Goal: Transaction & Acquisition: Subscribe to service/newsletter

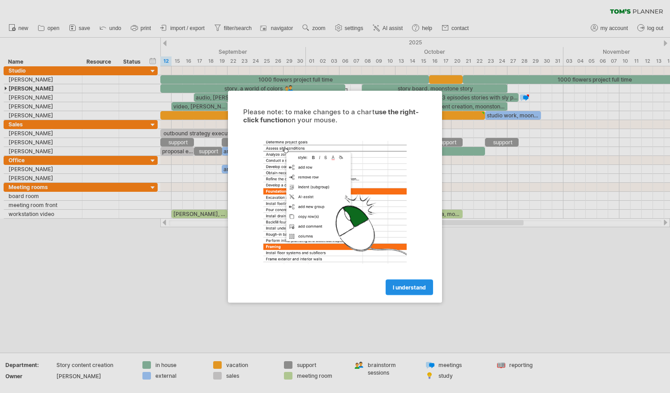
click at [425, 286] on span "I understand" at bounding box center [409, 286] width 33 height 7
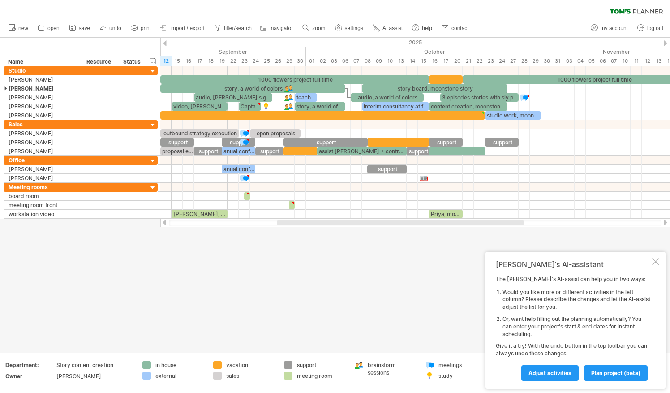
click at [657, 261] on div at bounding box center [655, 261] width 7 height 7
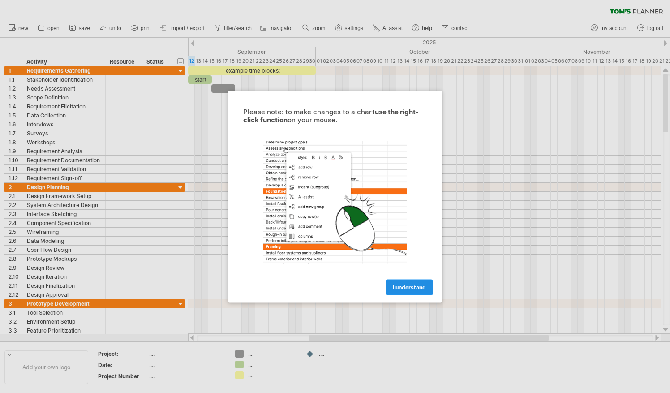
click at [425, 288] on span "I understand" at bounding box center [409, 286] width 33 height 7
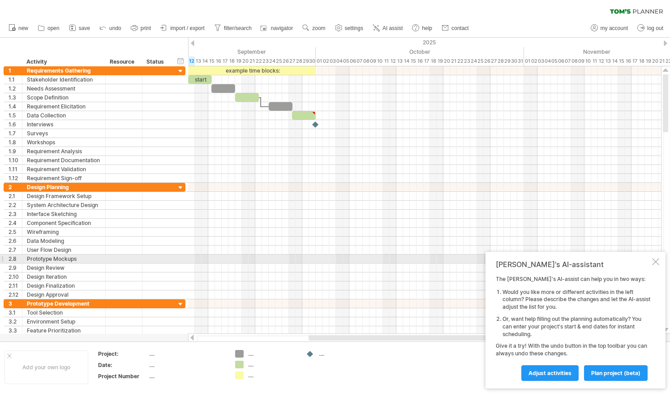
click at [657, 263] on div at bounding box center [655, 261] width 7 height 7
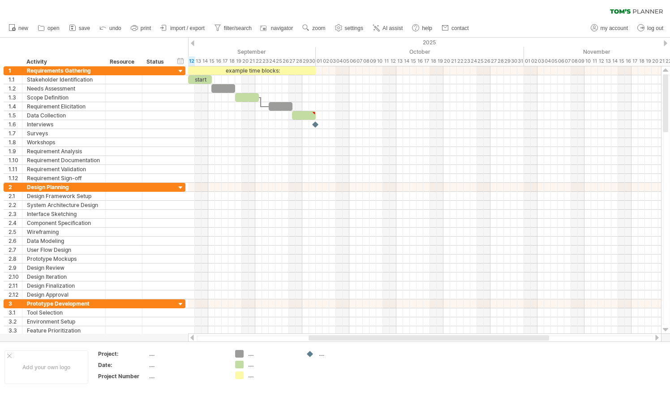
drag, startPoint x: 667, startPoint y: 99, endPoint x: 671, endPoint y: -33, distance: 131.7
click at [669, 0] on html "progress(100%) Trying to reach plan.tomsplanner.com Connected again... 0% clear…" at bounding box center [335, 197] width 670 height 394
drag, startPoint x: 665, startPoint y: 186, endPoint x: 659, endPoint y: 12, distance: 174.7
click at [659, 12] on div "Trying to reach plan.tomsplanner.com Connected again... 0% clear filter new 1" at bounding box center [335, 196] width 670 height 393
click at [183, 29] on span "import / export" at bounding box center [187, 28] width 34 height 6
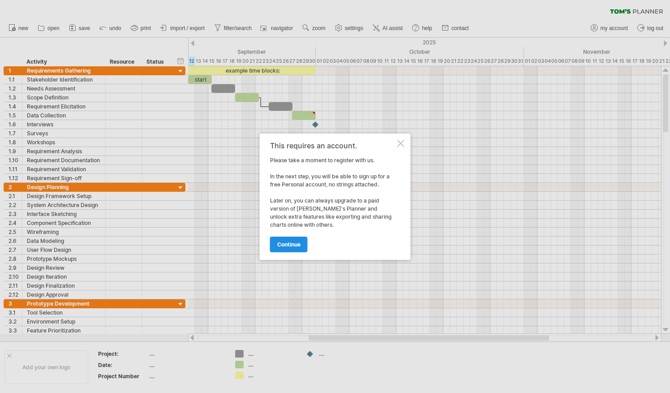
click at [297, 242] on span "continue" at bounding box center [288, 244] width 23 height 7
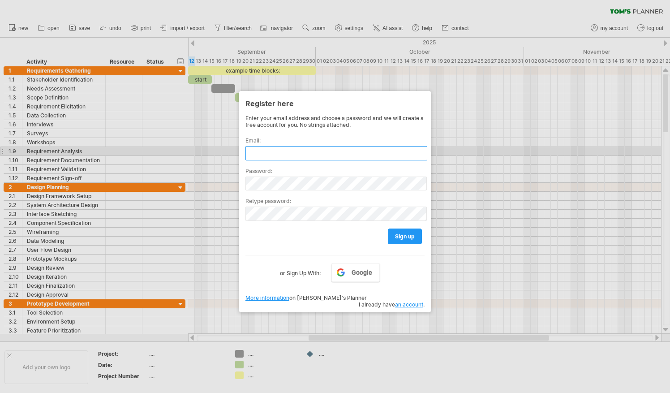
click at [274, 153] on input "text" at bounding box center [336, 153] width 182 height 14
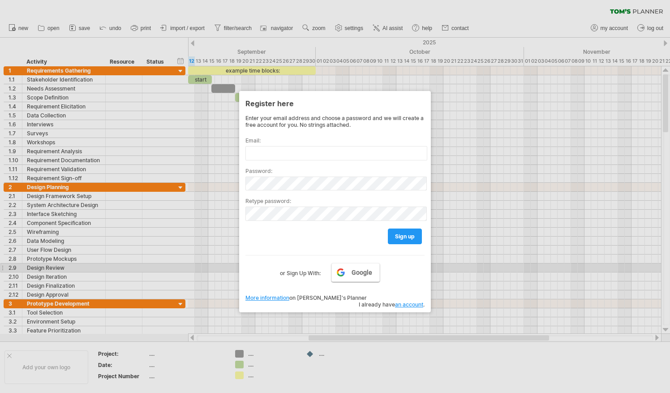
click at [347, 266] on link "Google" at bounding box center [355, 272] width 48 height 19
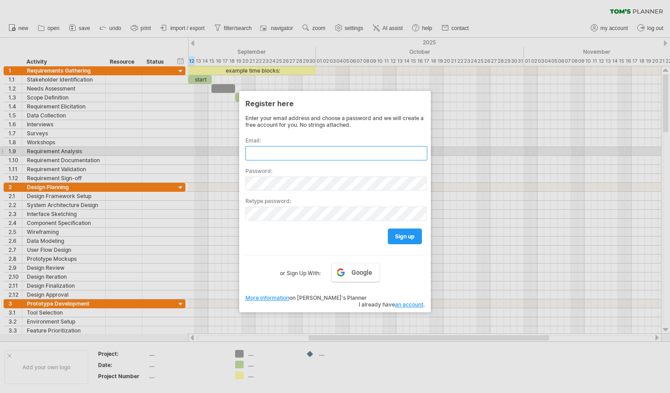
click at [280, 151] on input "text" at bounding box center [336, 153] width 182 height 14
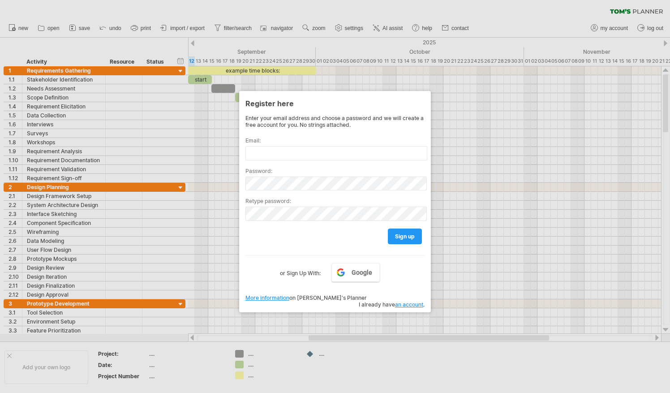
click at [497, 6] on div at bounding box center [335, 196] width 670 height 393
click at [270, 142] on div "Email:" at bounding box center [334, 145] width 179 height 30
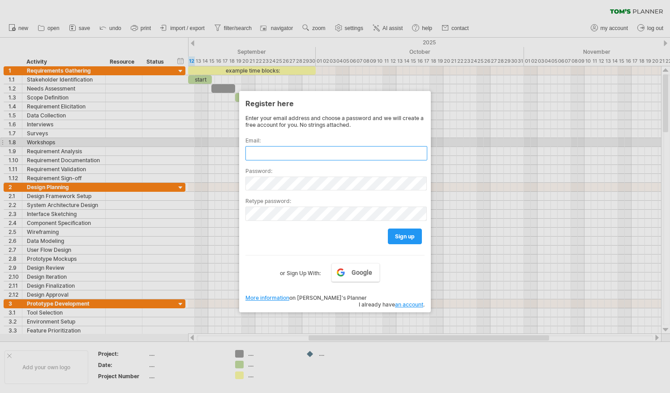
click at [268, 148] on input "text" at bounding box center [336, 153] width 182 height 14
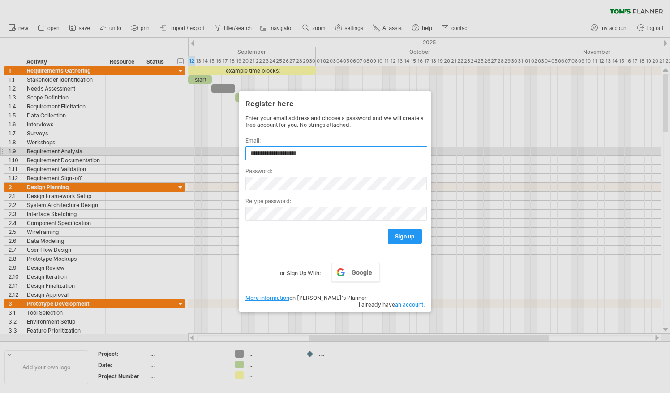
type input "**********"
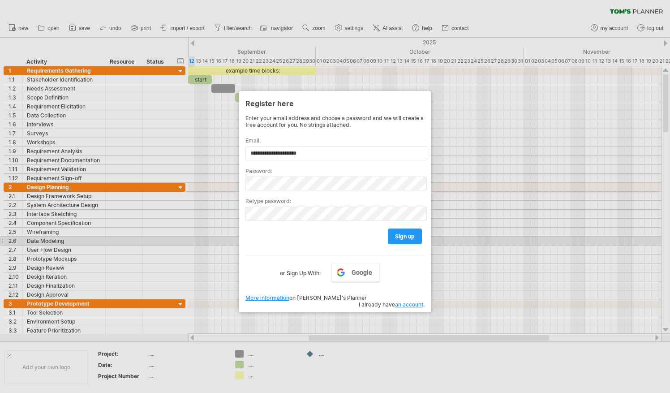
click at [400, 242] on div "**********" at bounding box center [334, 196] width 179 height 163
click at [402, 237] on link "sign up" at bounding box center [405, 236] width 34 height 16
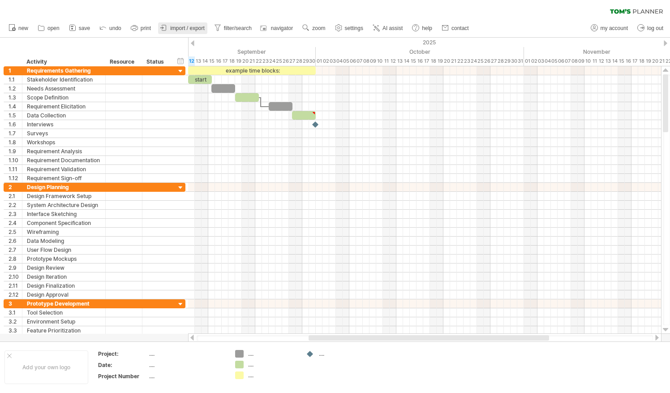
click at [182, 29] on span "import / export" at bounding box center [187, 28] width 34 height 6
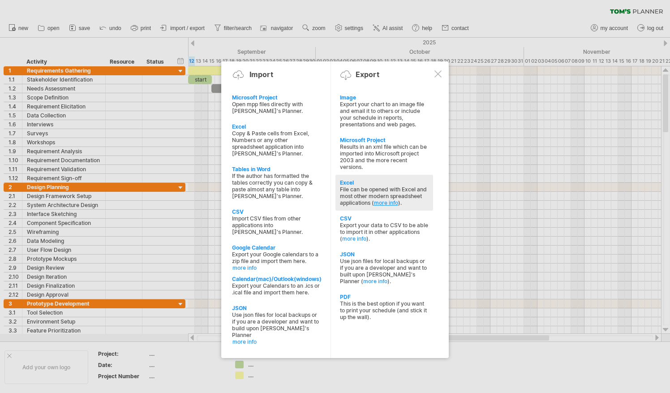
click at [381, 199] on link "more info" at bounding box center [386, 202] width 24 height 7
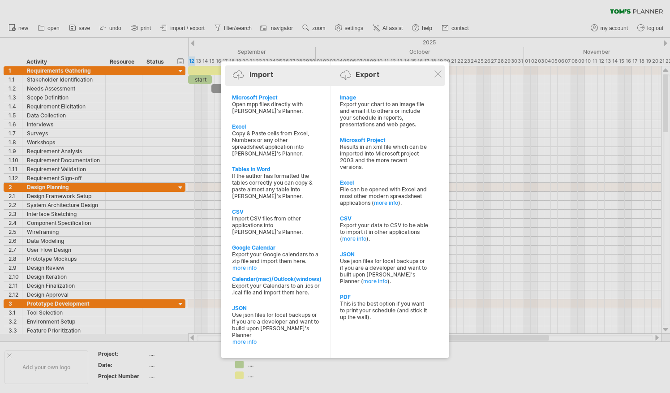
click at [347, 74] on div at bounding box center [347, 77] width 15 height 15
click at [440, 69] on div "Import Export" at bounding box center [334, 75] width 215 height 13
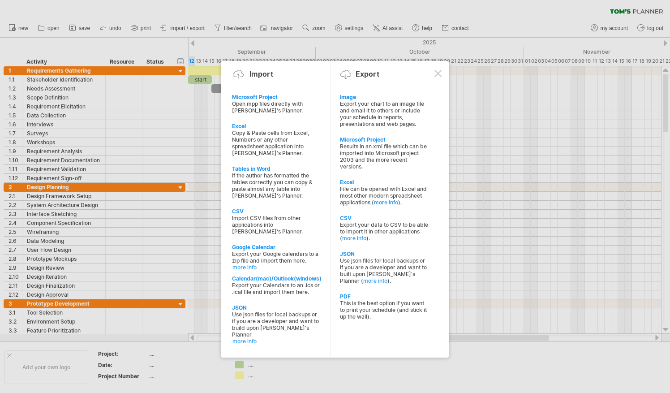
click at [439, 73] on div at bounding box center [437, 73] width 7 height 7
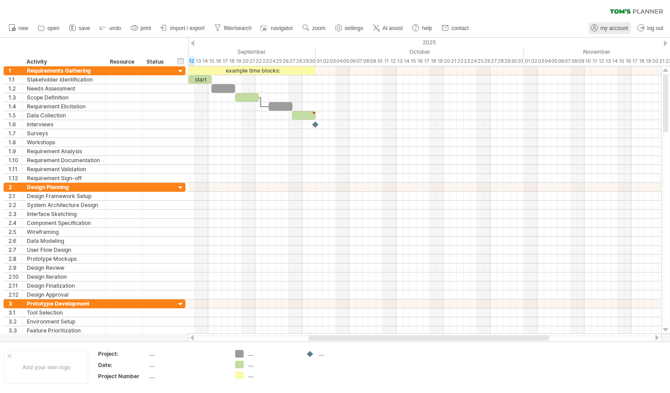
click at [603, 25] on link "my account" at bounding box center [609, 28] width 42 height 12
type input "**********"
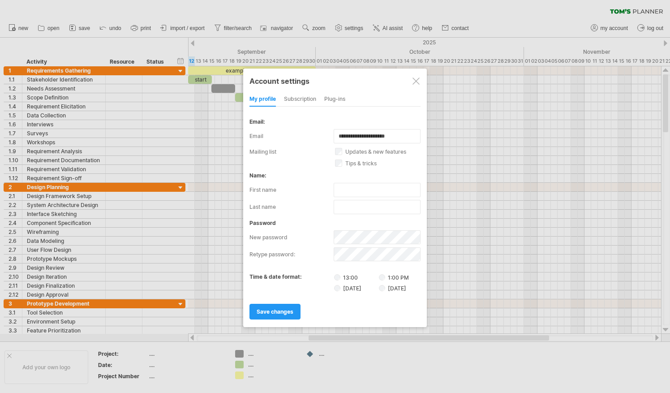
click at [306, 99] on div "subscription" at bounding box center [300, 99] width 32 height 14
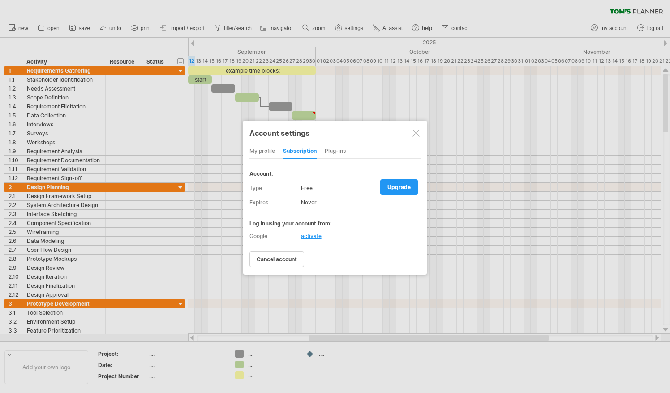
click at [264, 149] on div "my profile" at bounding box center [262, 151] width 26 height 14
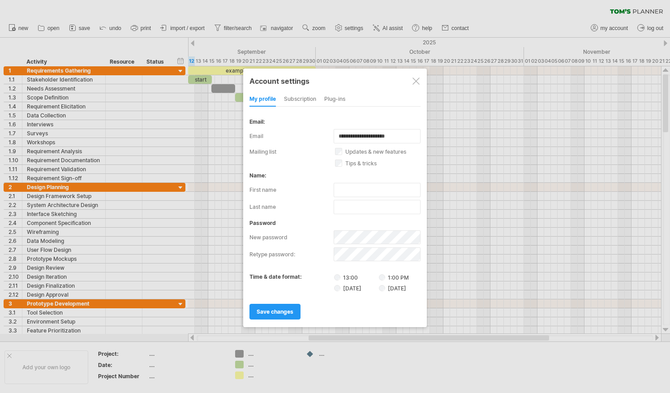
click at [306, 98] on div "subscription" at bounding box center [300, 99] width 32 height 14
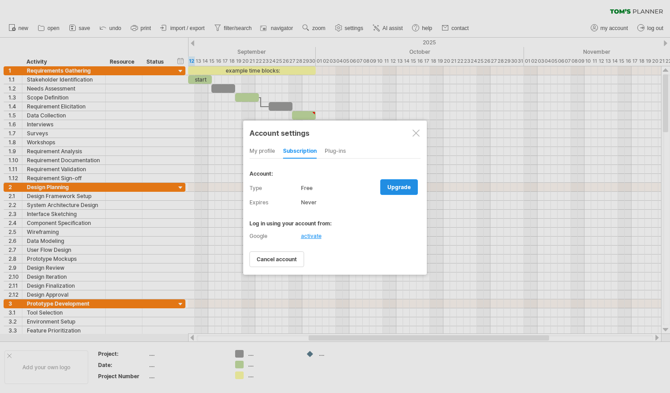
click at [401, 191] on link "upgrade" at bounding box center [399, 187] width 38 height 16
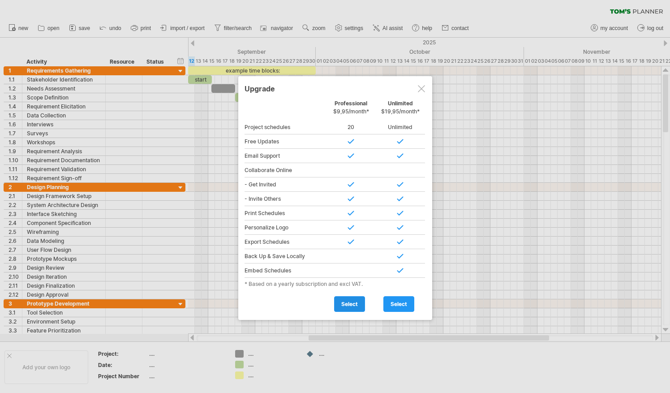
click at [343, 300] on span "select" at bounding box center [349, 303] width 17 height 7
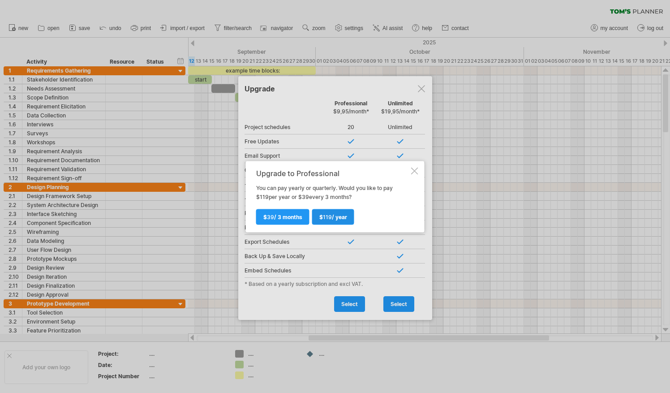
click at [330, 220] on span "119" at bounding box center [327, 216] width 9 height 7
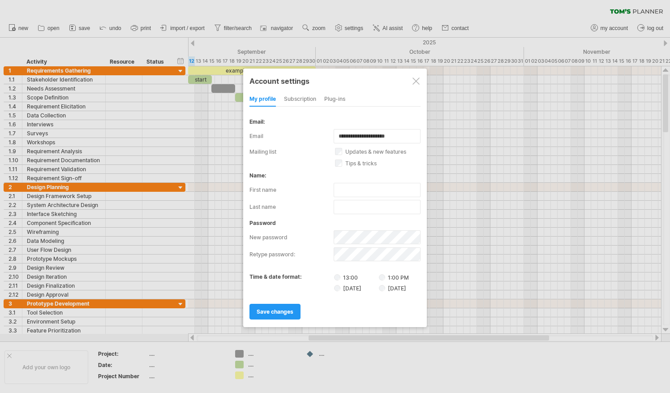
click at [467, 152] on div at bounding box center [335, 196] width 670 height 393
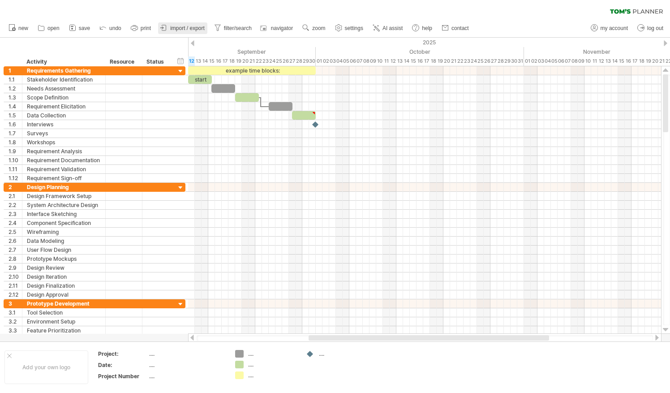
click at [177, 26] on span "import / export" at bounding box center [187, 28] width 34 height 6
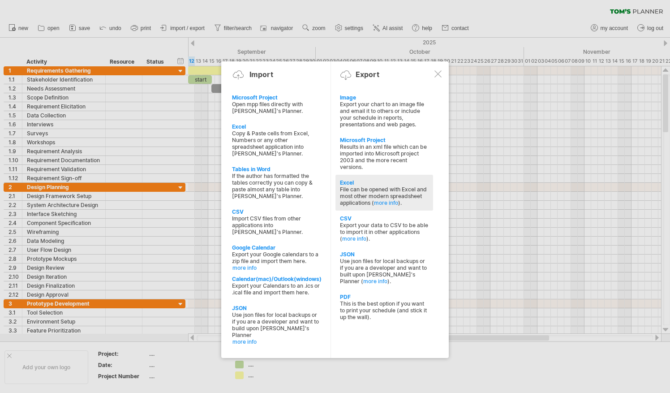
click at [349, 179] on div "Excel" at bounding box center [384, 182] width 89 height 7
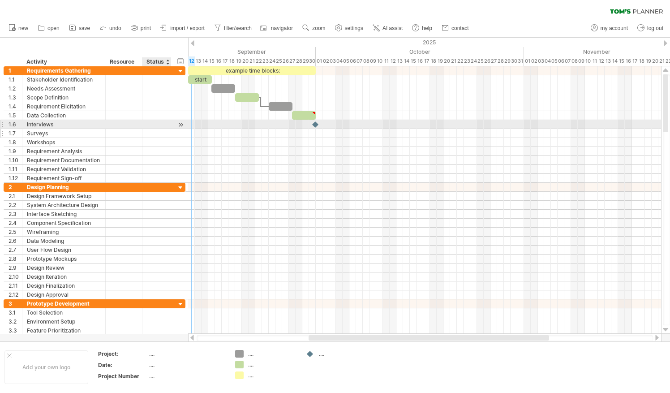
click at [148, 129] on div at bounding box center [157, 133] width 20 height 9
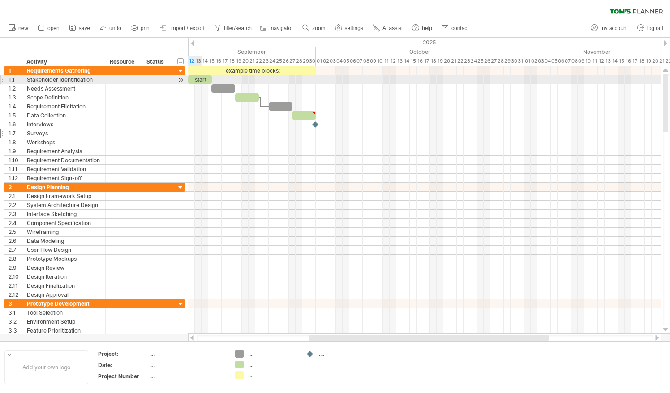
click at [200, 80] on div "start" at bounding box center [200, 79] width 24 height 9
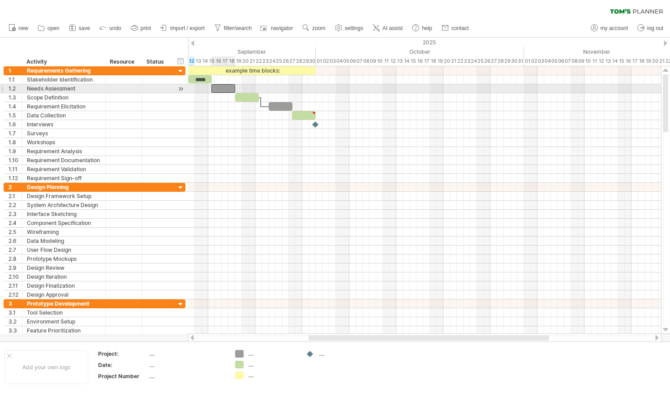
click at [222, 90] on div at bounding box center [223, 88] width 24 height 9
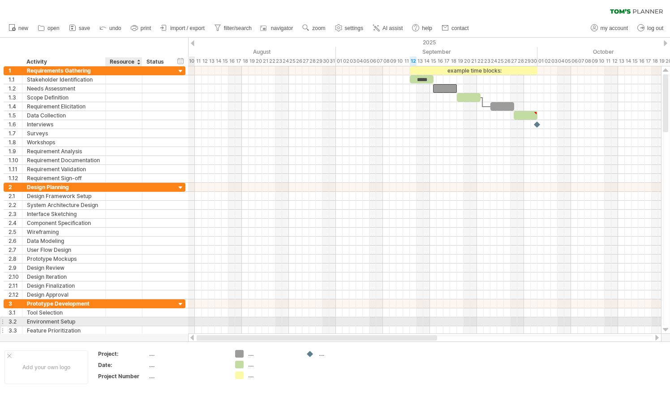
drag, startPoint x: 386, startPoint y: 338, endPoint x: 130, endPoint y: 326, distance: 256.9
click at [130, 326] on div "Trying to reach plan.tomsplanner.com Connected again... 0% clear filter new 1" at bounding box center [335, 196] width 670 height 393
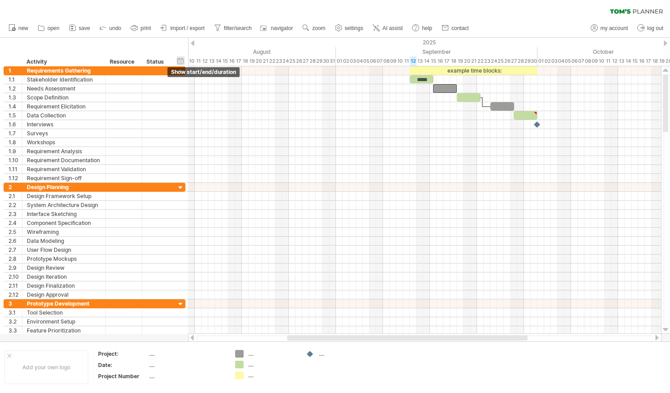
click at [178, 60] on div "hide start/end/duration show start/end/duration" at bounding box center [180, 60] width 9 height 9
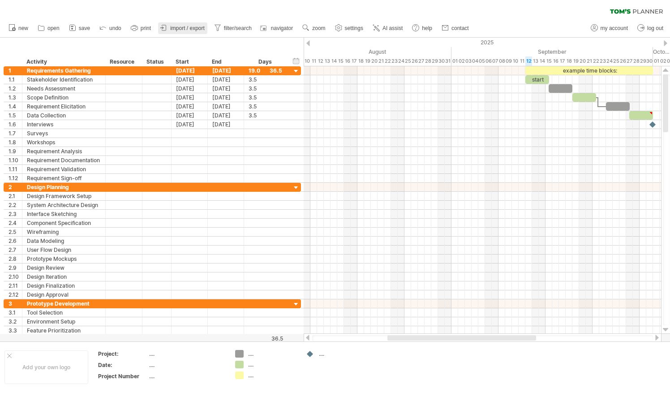
click at [191, 30] on span "import / export" at bounding box center [187, 28] width 34 height 6
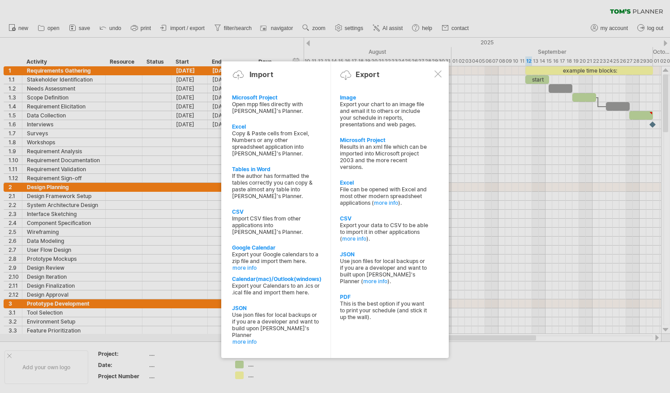
click at [440, 73] on div at bounding box center [437, 73] width 7 height 7
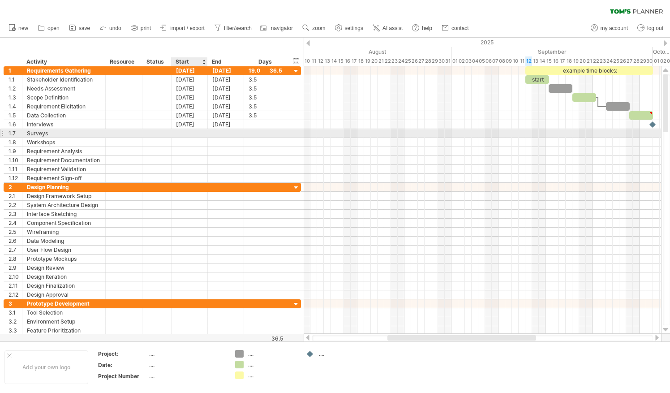
click at [180, 133] on div at bounding box center [189, 133] width 36 height 9
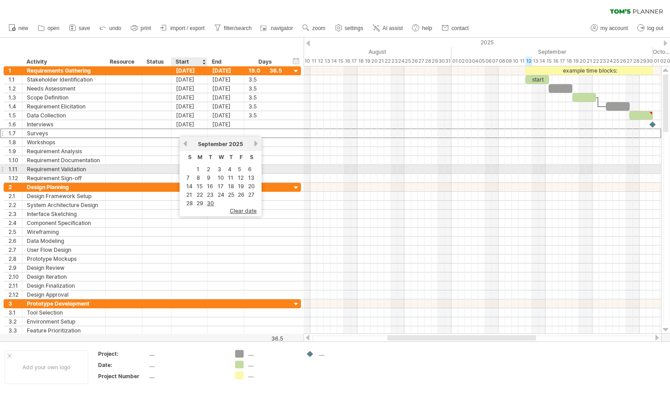
click at [201, 171] on td "1" at bounding box center [199, 169] width 9 height 8
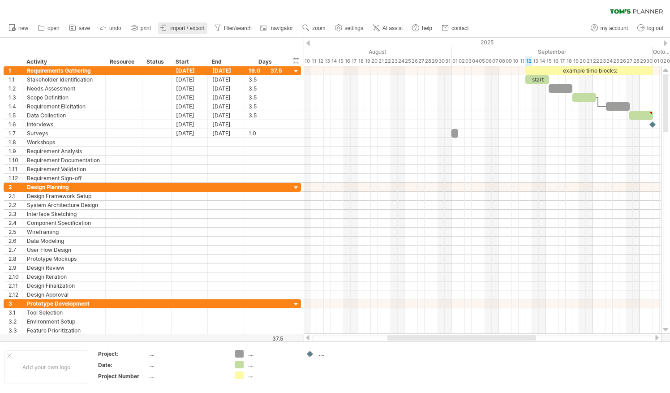
click at [183, 29] on span "import / export" at bounding box center [187, 28] width 34 height 6
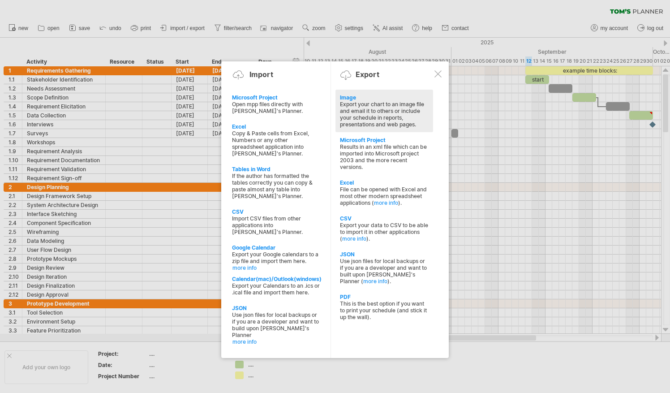
click at [348, 97] on div "Image" at bounding box center [384, 97] width 89 height 7
select select "*******"
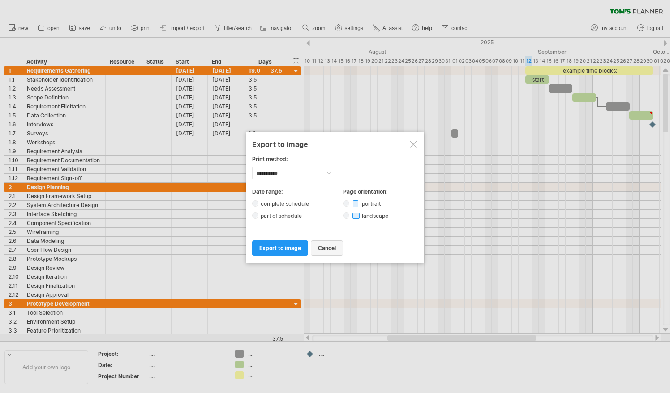
click at [311, 247] on link "cancel" at bounding box center [327, 248] width 32 height 16
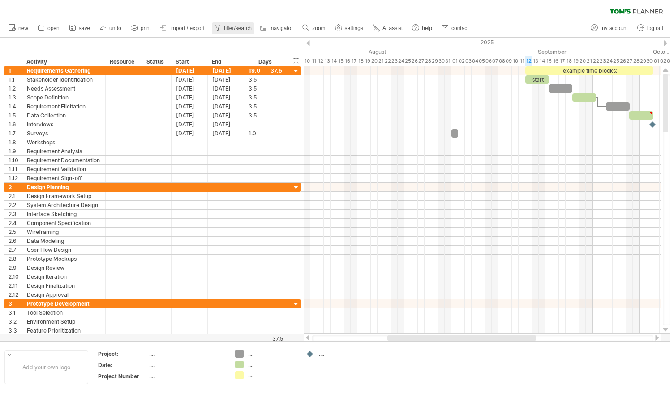
click at [240, 26] on span "filter/search" at bounding box center [238, 28] width 28 height 6
type input "**********"
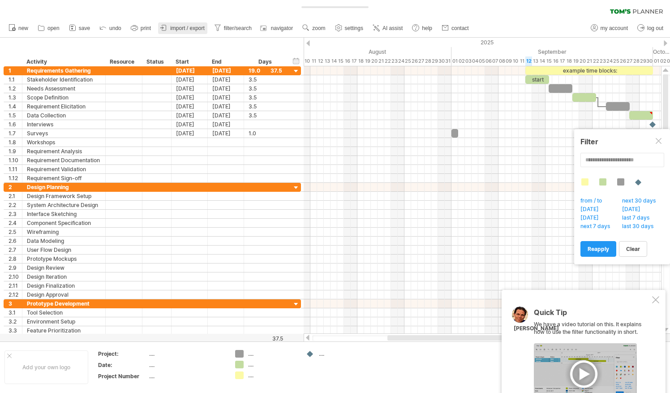
click at [182, 26] on span "import / export" at bounding box center [187, 28] width 34 height 6
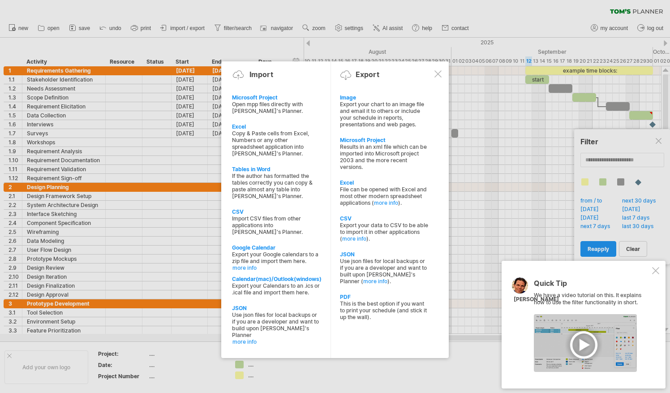
click at [654, 267] on div at bounding box center [655, 270] width 7 height 7
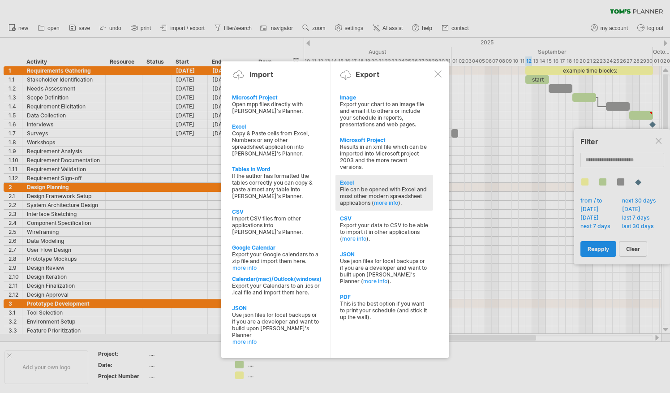
click at [341, 186] on div "File can be opened with Excel and most other modern spreadsheet applications ( …" at bounding box center [384, 196] width 89 height 20
